Goal: Transaction & Acquisition: Purchase product/service

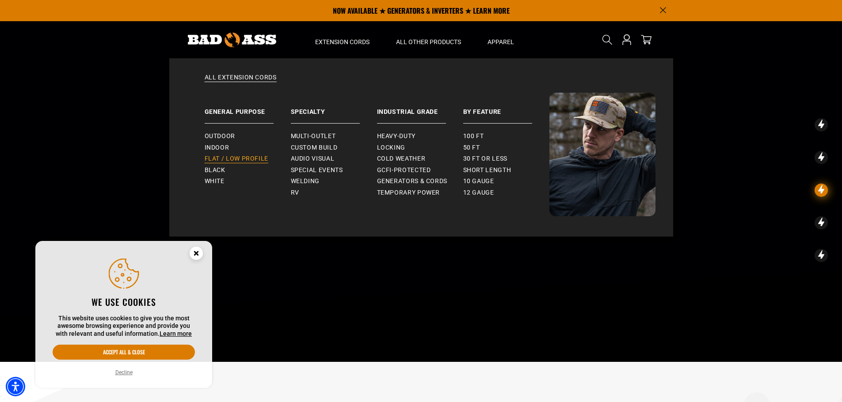
click at [226, 157] on span "Flat / Low Profile" at bounding box center [237, 159] width 64 height 8
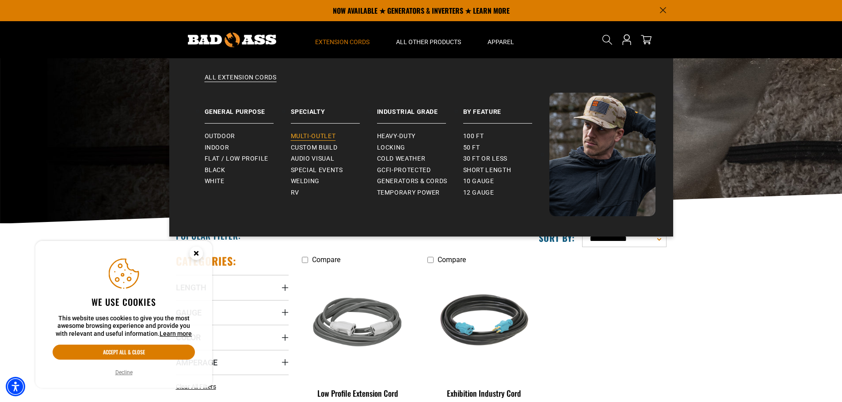
click at [318, 138] on span "Multi-Outlet" at bounding box center [313, 137] width 45 height 8
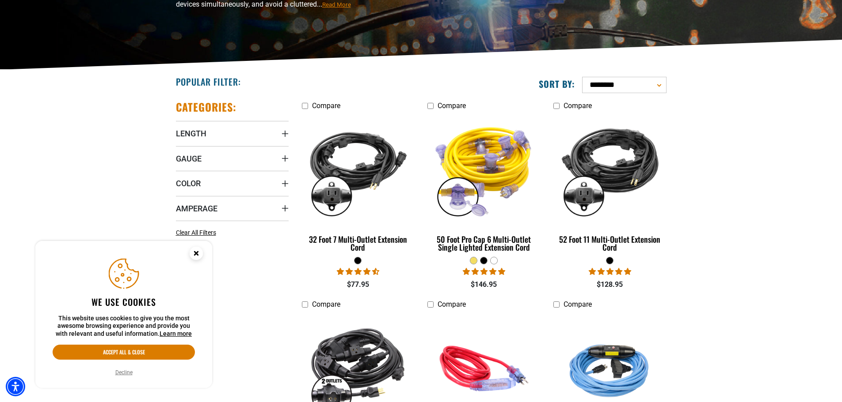
scroll to position [176, 0]
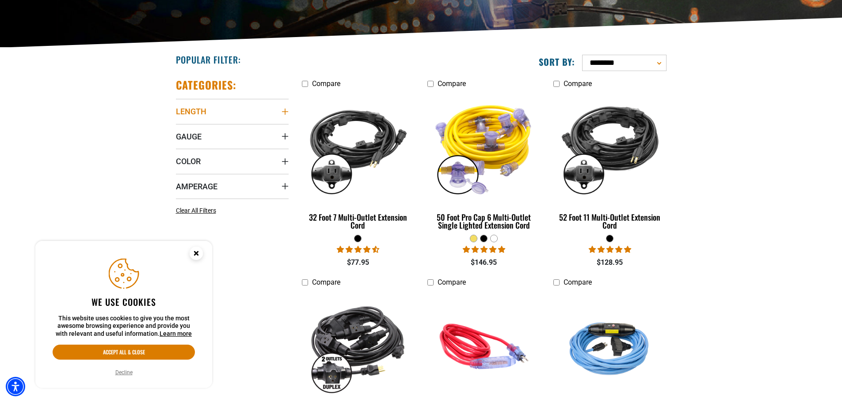
click at [265, 109] on summary "Length" at bounding box center [232, 111] width 113 height 25
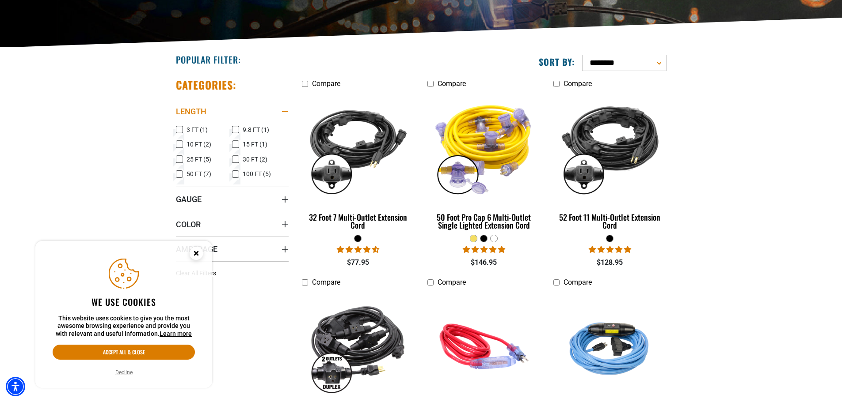
click at [265, 109] on summary "Length" at bounding box center [232, 111] width 113 height 25
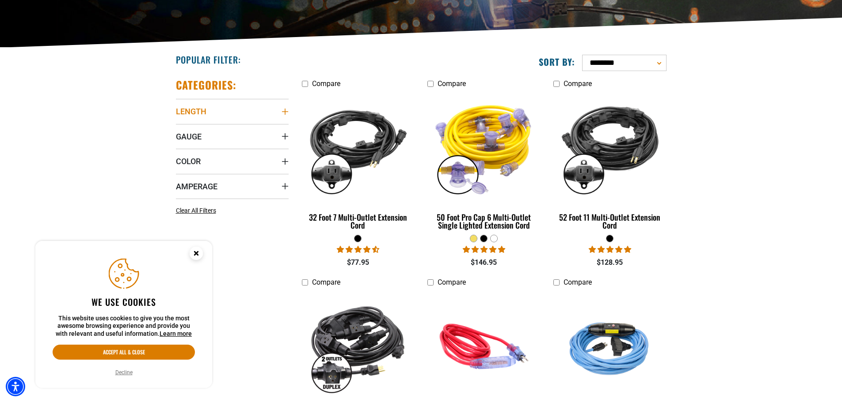
click at [265, 109] on summary "Length" at bounding box center [232, 111] width 113 height 25
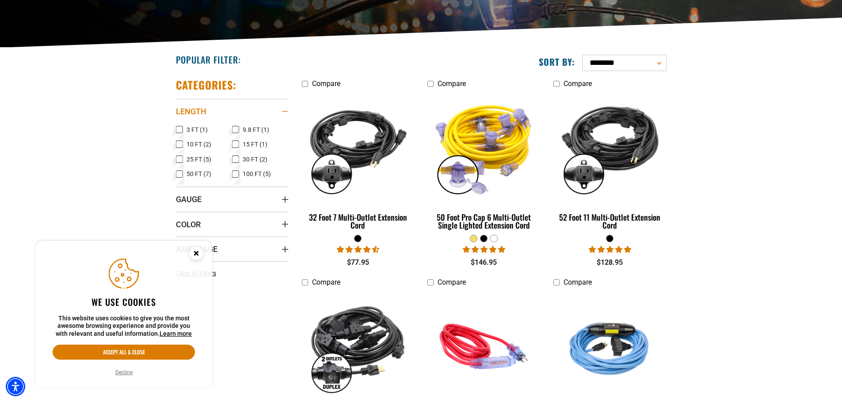
click at [224, 107] on summary "Length" at bounding box center [232, 111] width 113 height 25
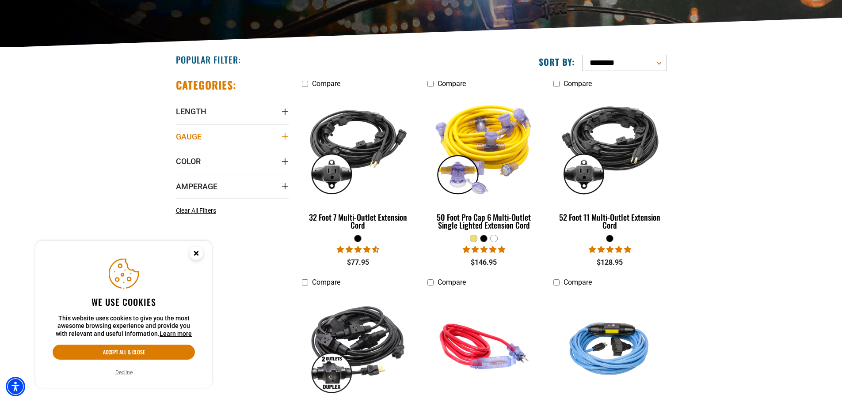
click at [210, 138] on summary "Gauge" at bounding box center [232, 136] width 113 height 25
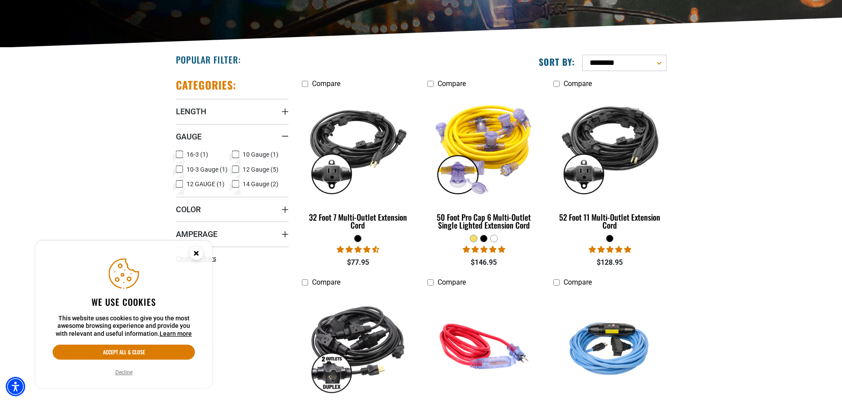
click at [195, 257] on circle "Close this option" at bounding box center [196, 253] width 13 height 13
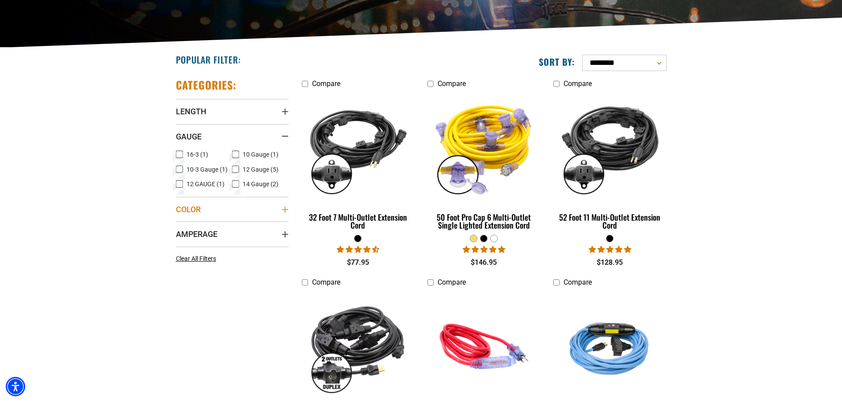
click at [192, 206] on span "Color" at bounding box center [188, 210] width 25 height 10
click at [197, 281] on span "Amperage" at bounding box center [197, 282] width 42 height 10
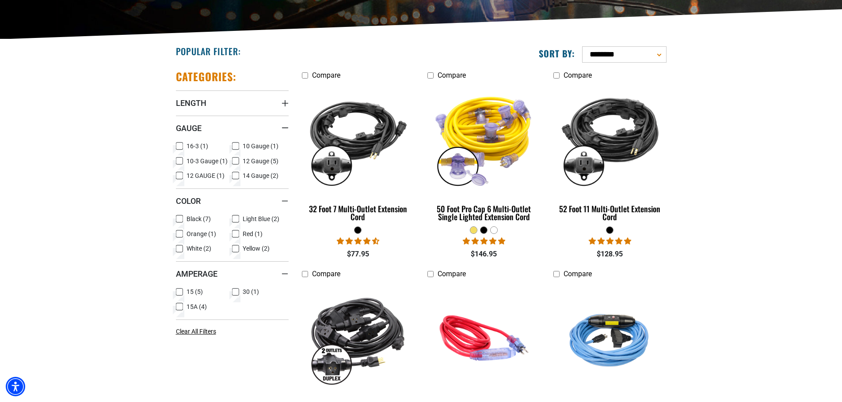
scroll to position [186, 0]
